Goal: Transaction & Acquisition: Purchase product/service

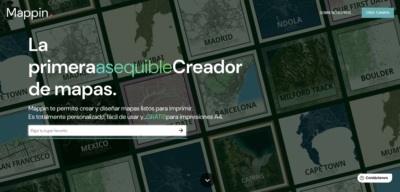
click at [373, 13] on font "Crea tu" at bounding box center [372, 12] width 14 height 5
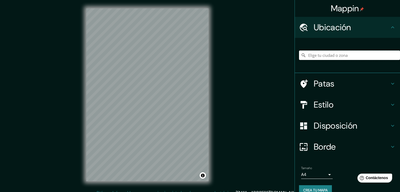
click at [324, 55] on input "Elige tu ciudad o zona" at bounding box center [349, 54] width 101 height 9
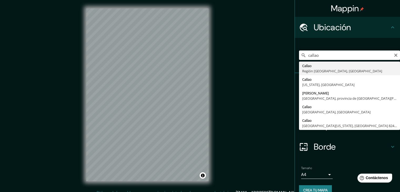
type input "[GEOGRAPHIC_DATA], [GEOGRAPHIC_DATA], [GEOGRAPHIC_DATA]"
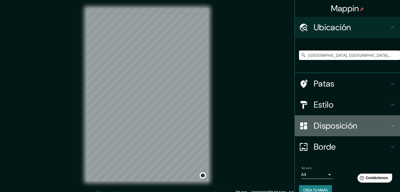
click at [389, 127] on icon at bounding box center [392, 125] width 6 height 6
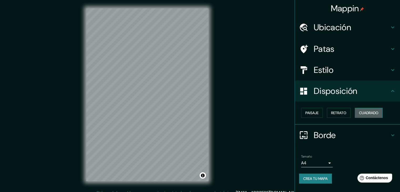
click at [362, 112] on font "Cuadrado" at bounding box center [368, 112] width 19 height 5
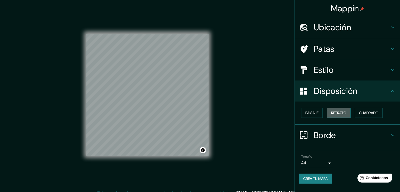
click at [346, 112] on font "Retrato" at bounding box center [338, 112] width 15 height 5
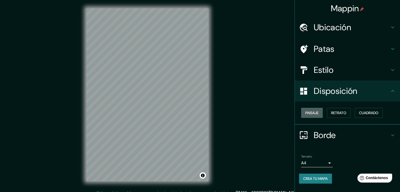
click at [312, 113] on font "Paisaje" at bounding box center [311, 112] width 13 height 5
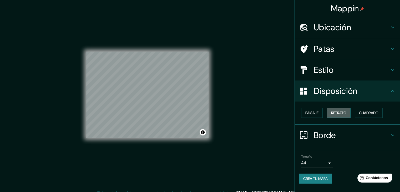
click at [338, 113] on font "Retrato" at bounding box center [338, 112] width 15 height 5
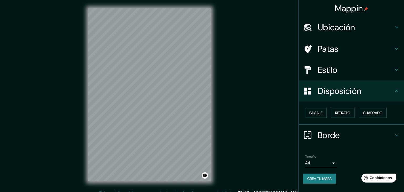
click at [326, 162] on body "Mappin Ubicación Callao, Región Callao, Perú Patas Estilo Disposición Paisaje R…" at bounding box center [202, 96] width 404 height 192
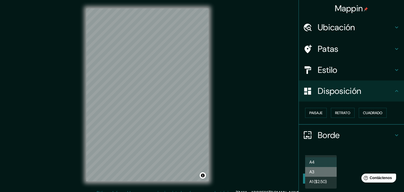
click at [320, 171] on li "A3" at bounding box center [321, 172] width 32 height 10
type input "a4"
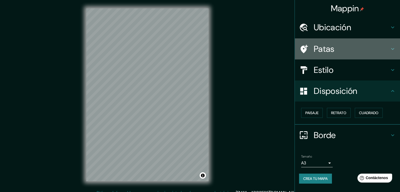
click at [393, 48] on icon at bounding box center [392, 49] width 6 height 6
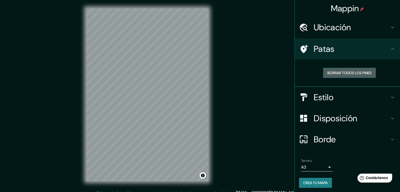
click at [359, 73] on font "Borrar todos los pines" at bounding box center [349, 72] width 44 height 5
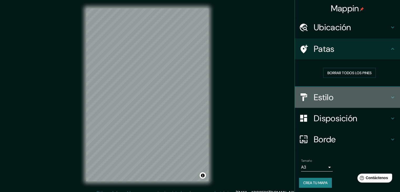
click at [367, 93] on h4 "Estilo" at bounding box center [351, 97] width 76 height 11
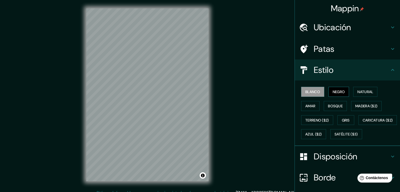
click at [336, 91] on font "Negro" at bounding box center [338, 91] width 12 height 5
drag, startPoint x: 336, startPoint y: 91, endPoint x: 308, endPoint y: 95, distance: 28.6
click at [308, 95] on div "Blanco Negro Natural Amar Bosque Madera ($2) Terreno ($2) Gris Caricatura ($2) …" at bounding box center [349, 113] width 101 height 56
click at [308, 95] on button "Blanco" at bounding box center [312, 92] width 23 height 10
click at [267, 136] on div "Mappin Ubicación Callao, Región Callao, Perú Patas Estilo Blanco Negro Natural …" at bounding box center [200, 99] width 400 height 198
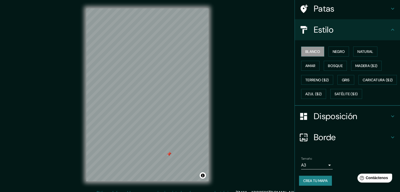
scroll to position [53, 0]
click at [313, 181] on font "Crea tu mapa" at bounding box center [315, 180] width 24 height 5
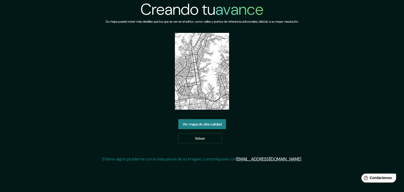
click at [188, 127] on font "Ver mapa de alta calidad" at bounding box center [201, 124] width 39 height 7
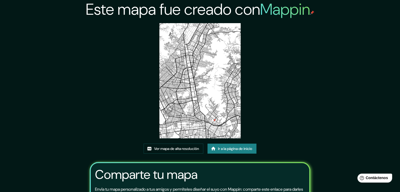
click at [203, 86] on img at bounding box center [199, 80] width 81 height 115
click at [195, 91] on img at bounding box center [199, 80] width 81 height 115
click at [184, 148] on font "Ver mapa de alta resolución" at bounding box center [176, 148] width 45 height 5
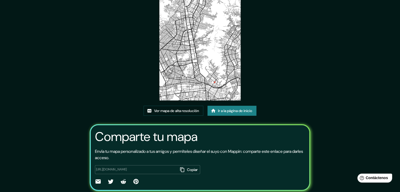
scroll to position [55, 0]
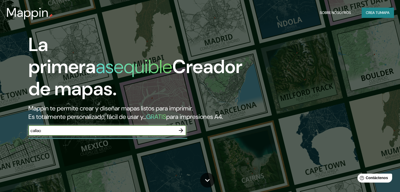
type input "callao"
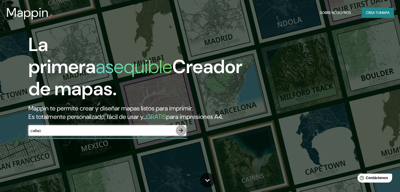
click at [180, 133] on icon "button" at bounding box center [181, 130] width 6 height 6
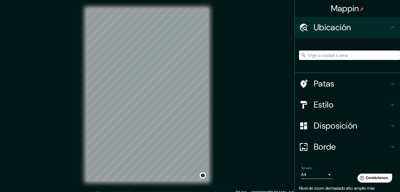
click at [321, 56] on input "Elige tu ciudad o zona" at bounding box center [349, 54] width 101 height 9
type input "[GEOGRAPHIC_DATA], [GEOGRAPHIC_DATA], [GEOGRAPHIC_DATA]"
click at [201, 174] on button "Activar o desactivar atribución" at bounding box center [202, 175] width 6 height 6
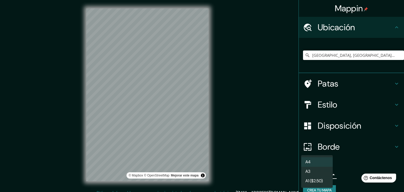
click at [321, 176] on body "Mappin Ubicación [GEOGRAPHIC_DATA], [GEOGRAPHIC_DATA], [GEOGRAPHIC_DATA] [GEOGR…" at bounding box center [202, 96] width 404 height 192
click at [308, 169] on font "A3" at bounding box center [307, 171] width 5 height 7
type input "a4"
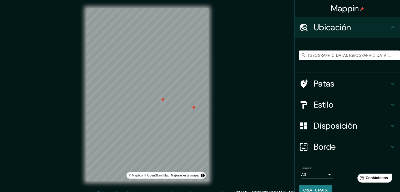
drag, startPoint x: 185, startPoint y: 138, endPoint x: 193, endPoint y: 106, distance: 32.7
click at [193, 106] on div at bounding box center [193, 107] width 4 height 4
